Goal: Information Seeking & Learning: Learn about a topic

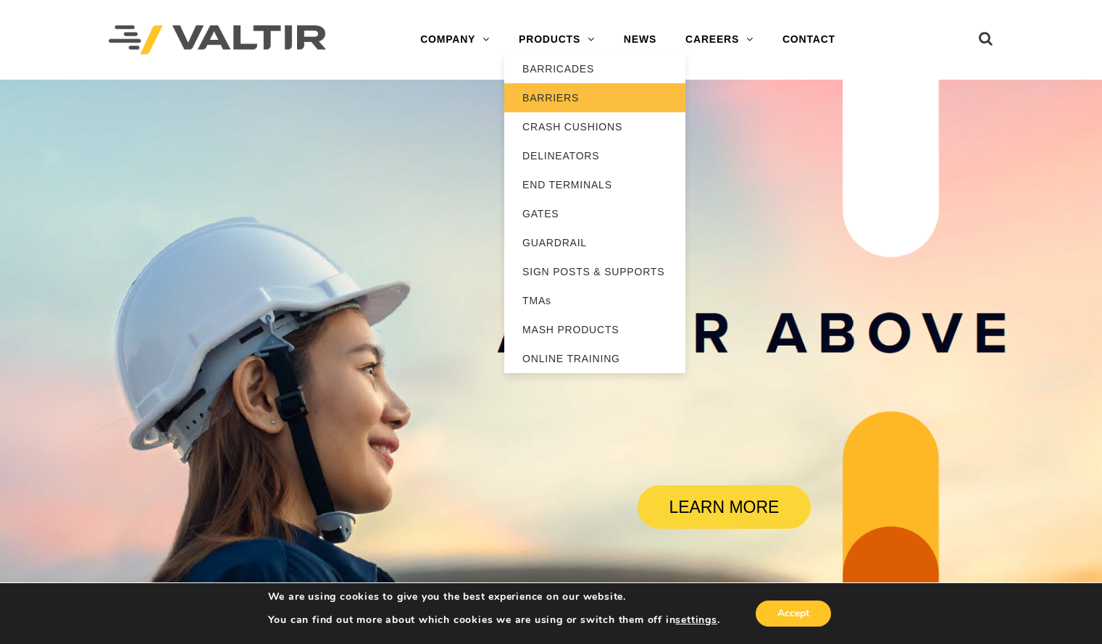
click at [553, 95] on link "BARRIERS" at bounding box center [594, 97] width 181 height 29
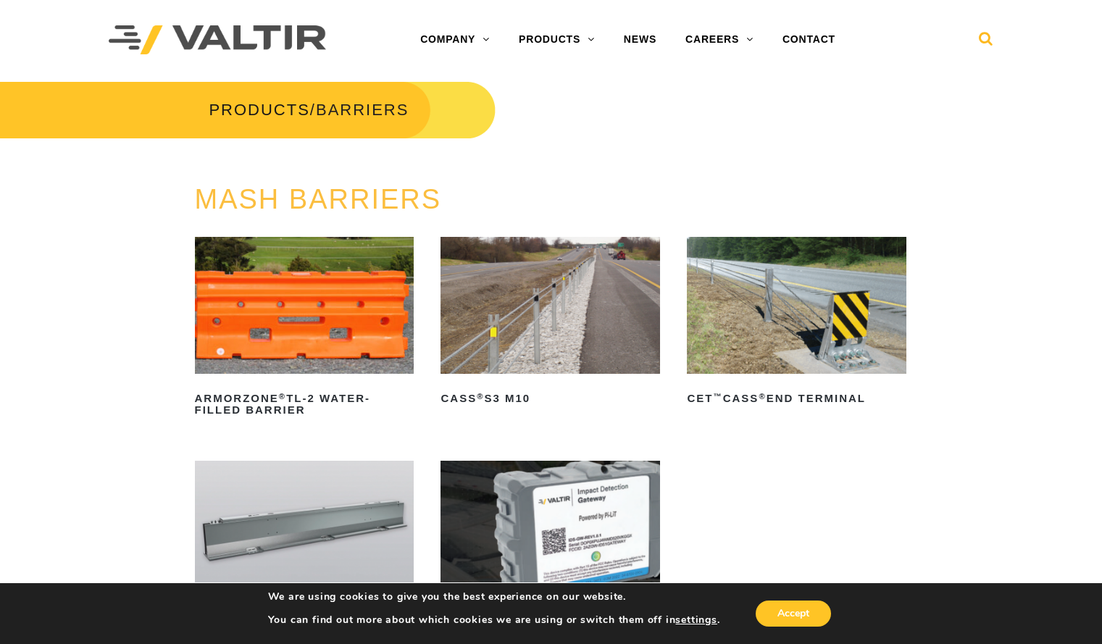
click at [984, 34] on icon at bounding box center [986, 42] width 14 height 22
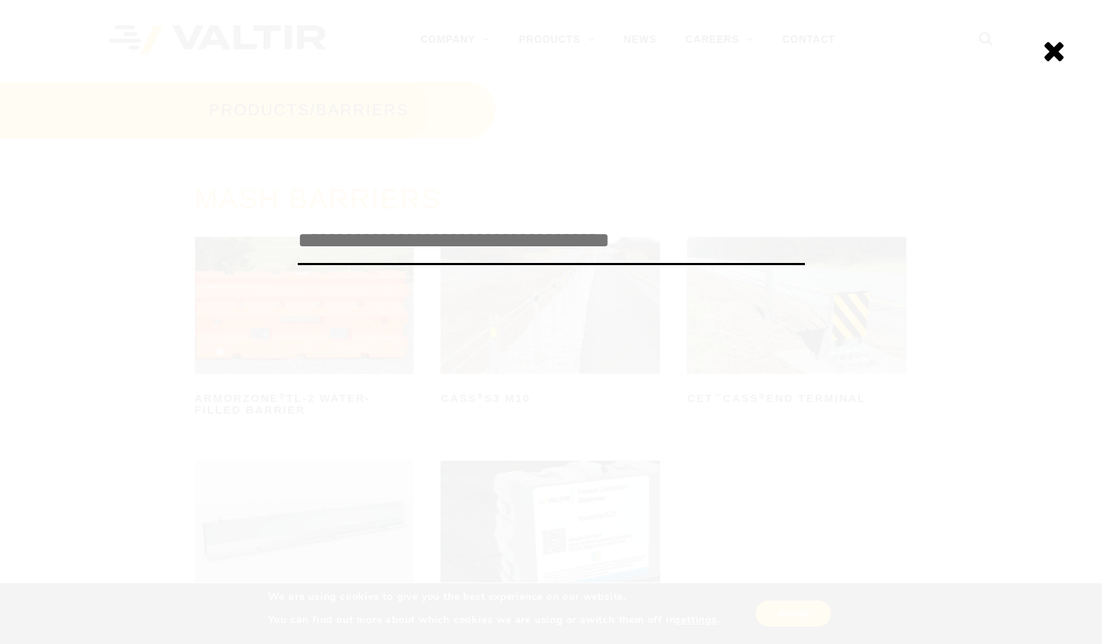
click at [507, 239] on input "search" at bounding box center [551, 241] width 507 height 48
drag, startPoint x: 507, startPoint y: 239, endPoint x: 462, endPoint y: 264, distance: 51.6
click at [507, 239] on input "search" at bounding box center [551, 241] width 507 height 48
type input "******"
click input "******" at bounding box center [0, 0] width 0 height 0
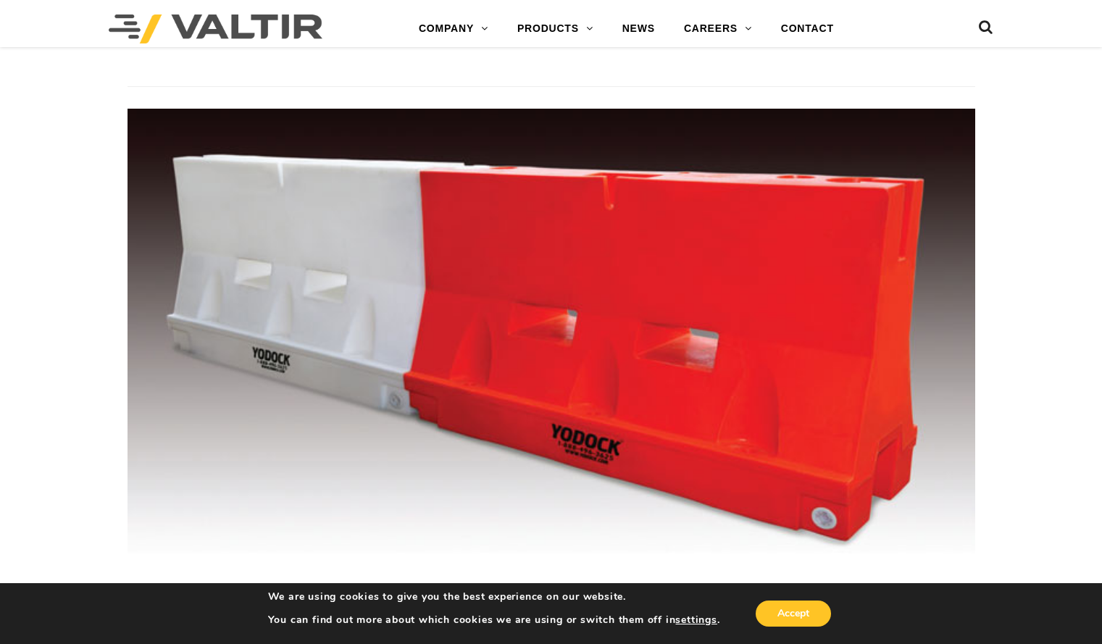
scroll to position [4313, 0]
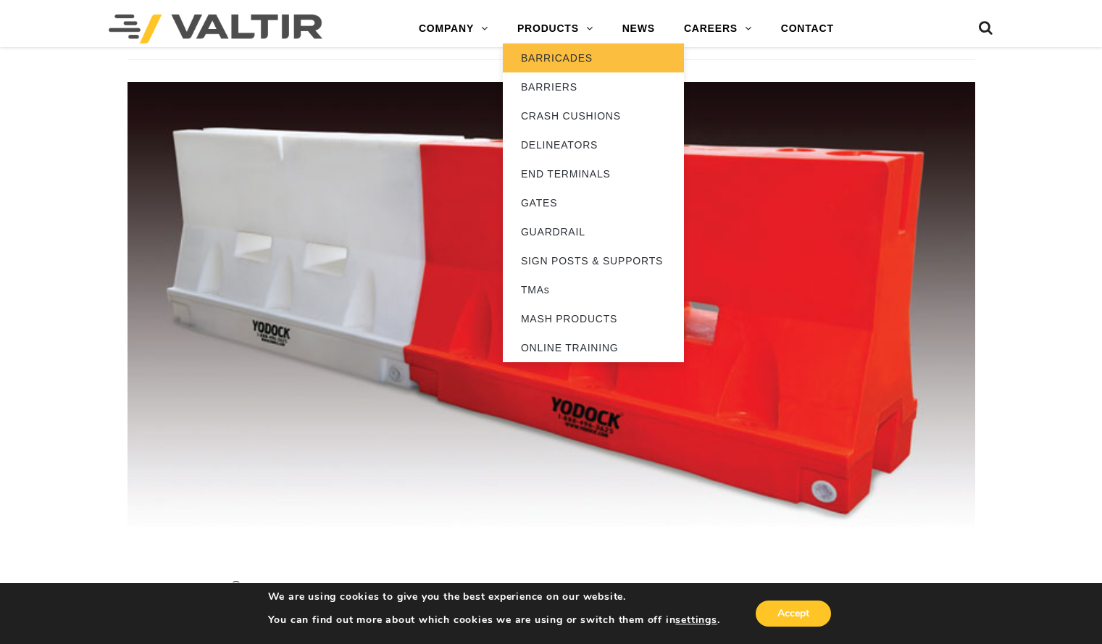
click at [571, 64] on link "BARRICADES" at bounding box center [593, 57] width 181 height 29
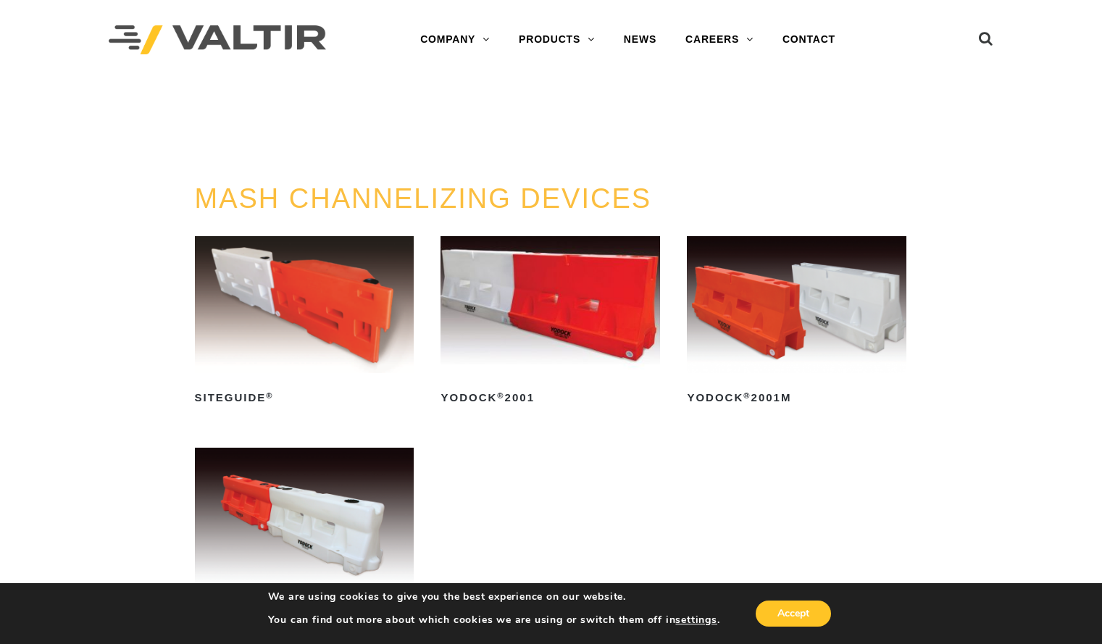
click at [665, 137] on div "PRODUCTS / BARRICADES" at bounding box center [551, 132] width 1124 height 104
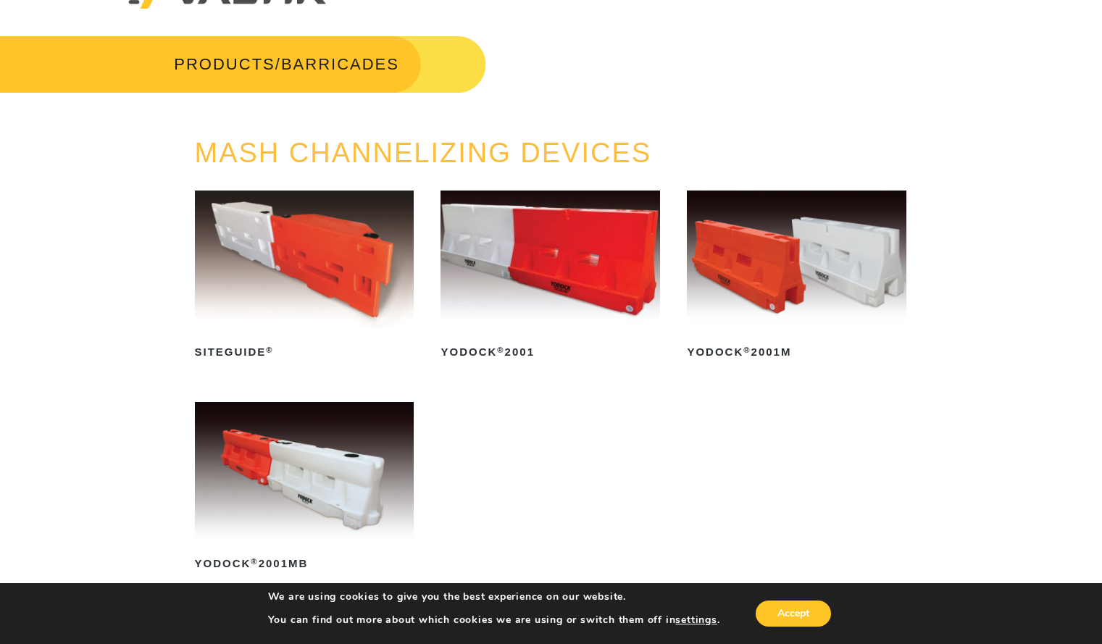
scroll to position [47, 0]
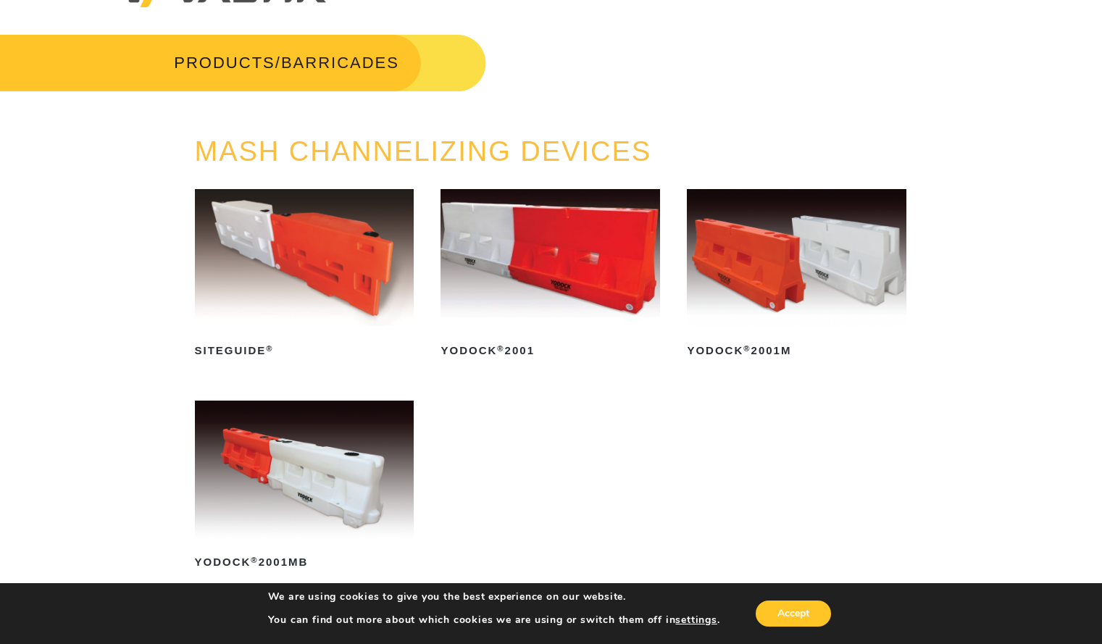
click at [306, 435] on img at bounding box center [304, 469] width 219 height 137
